Goal: Task Accomplishment & Management: Complete application form

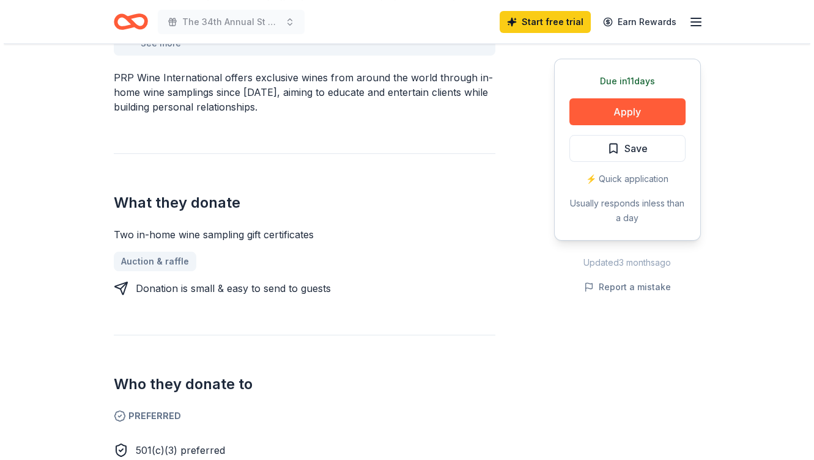
scroll to position [415, 0]
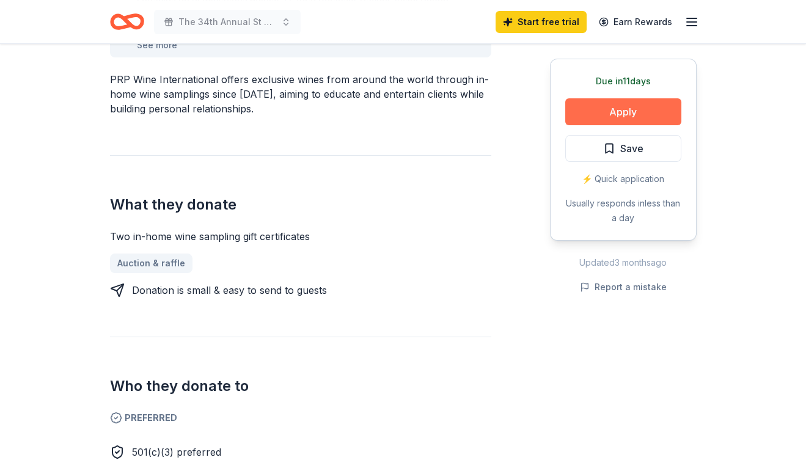
click at [638, 112] on button "Apply" at bounding box center [624, 111] width 116 height 27
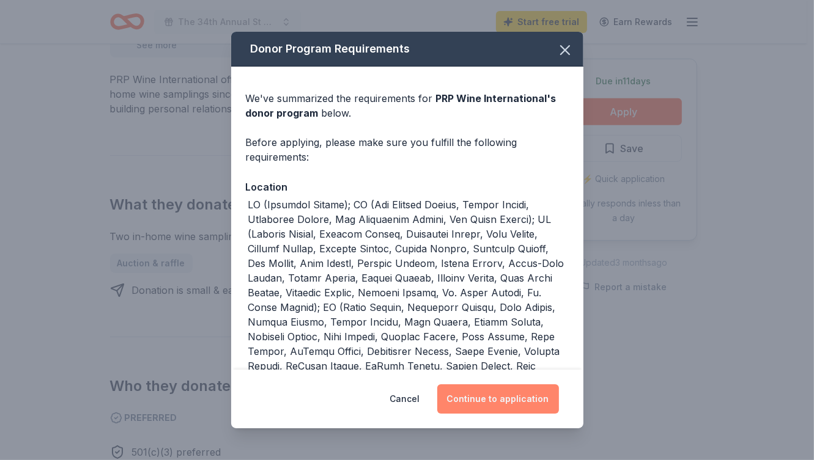
click at [515, 396] on button "Continue to application" at bounding box center [498, 399] width 122 height 29
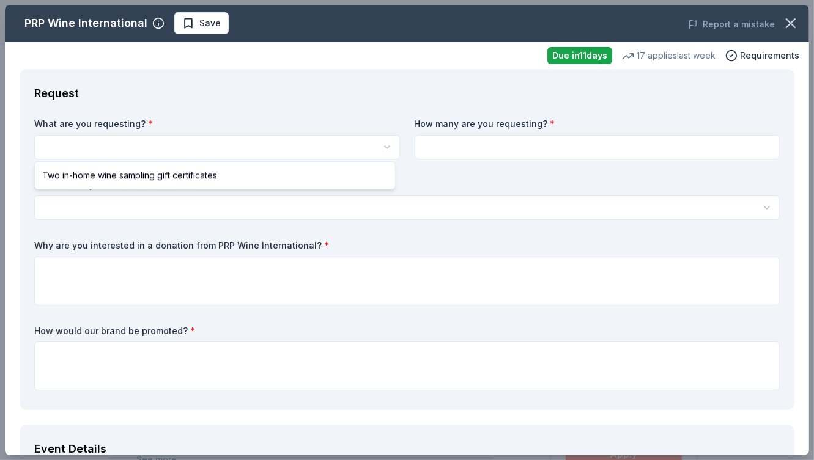
click at [207, 150] on html "The 34th Annual St Mark Golf Classic Save Apply Due [DATE] Share PRP Wine Inter…" at bounding box center [407, 230] width 814 height 460
select select "Two in-home wine sampling gift certificates"
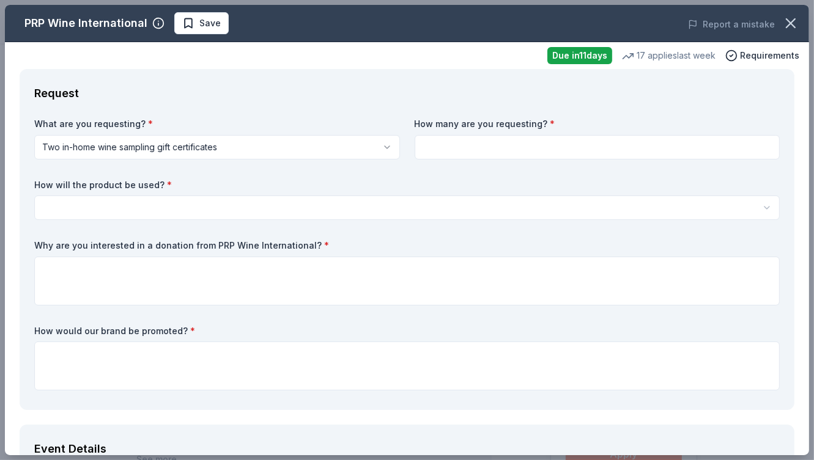
click at [452, 148] on input at bounding box center [598, 147] width 366 height 24
type input "2"
click at [271, 208] on html "The 34th Annual St Mark Golf Classic Save Apply Due [DATE] Share PRP Wine Inter…" at bounding box center [407, 230] width 814 height 460
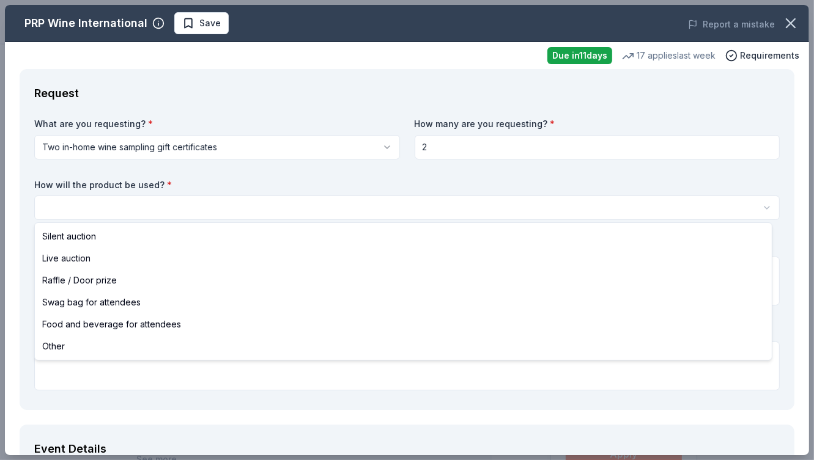
select select "silentAuction"
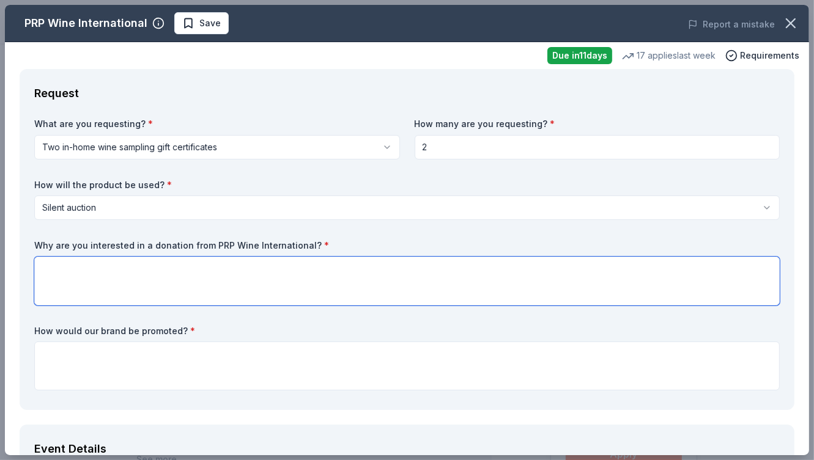
click at [155, 267] on textarea at bounding box center [406, 281] width 745 height 49
